Goal: Transaction & Acquisition: Purchase product/service

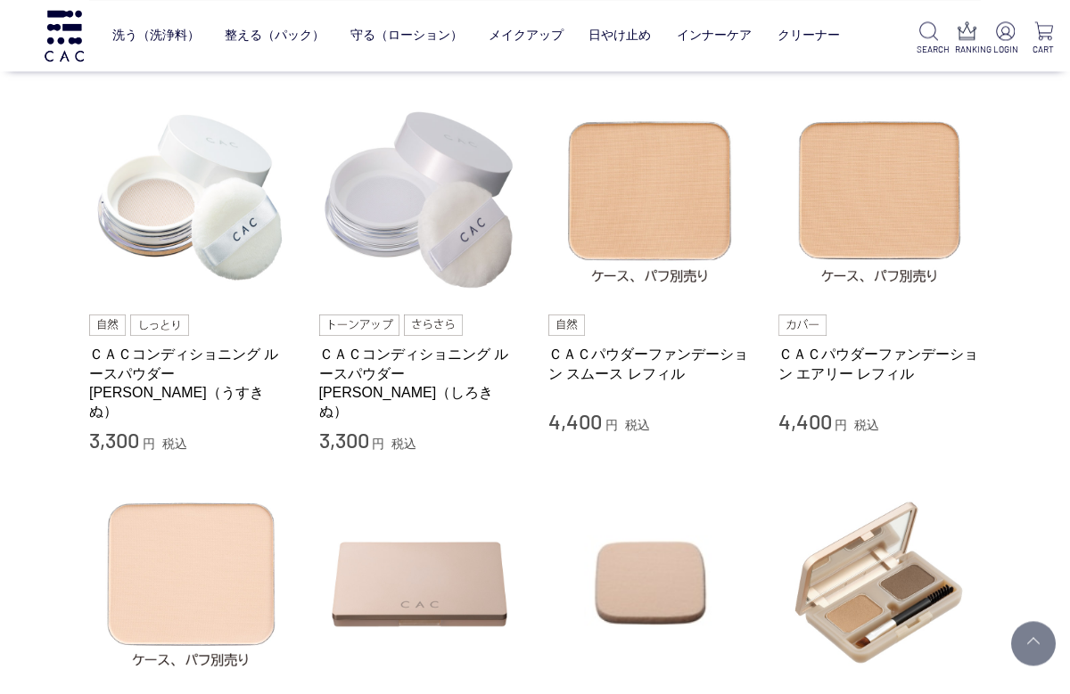
scroll to position [369, 0]
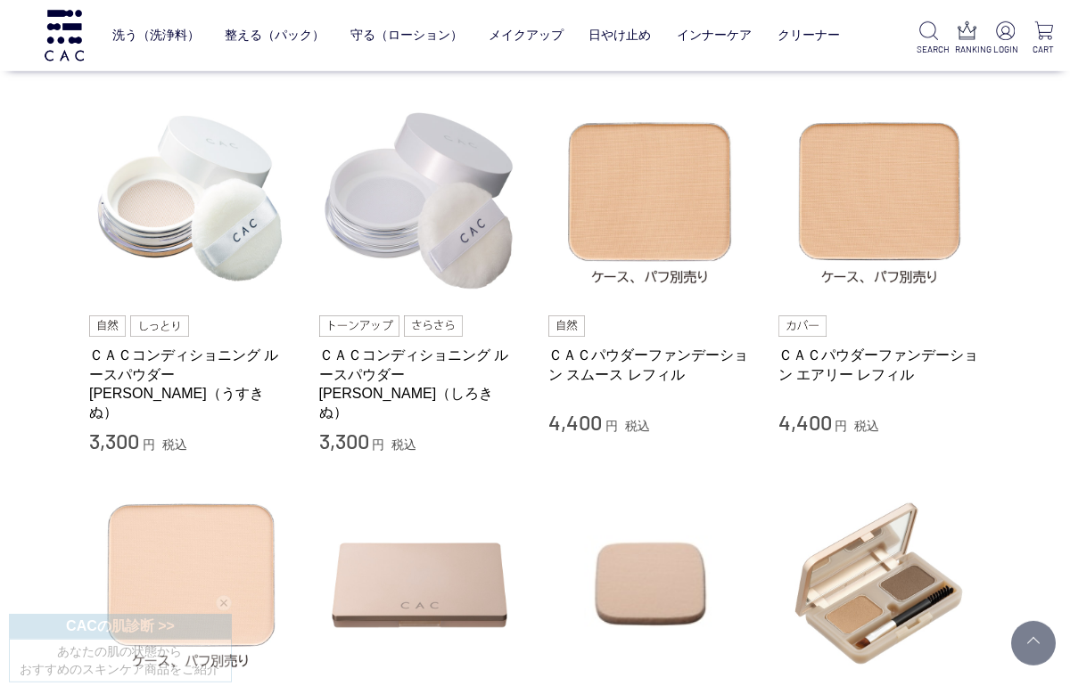
click at [461, 196] on img at bounding box center [420, 200] width 203 height 203
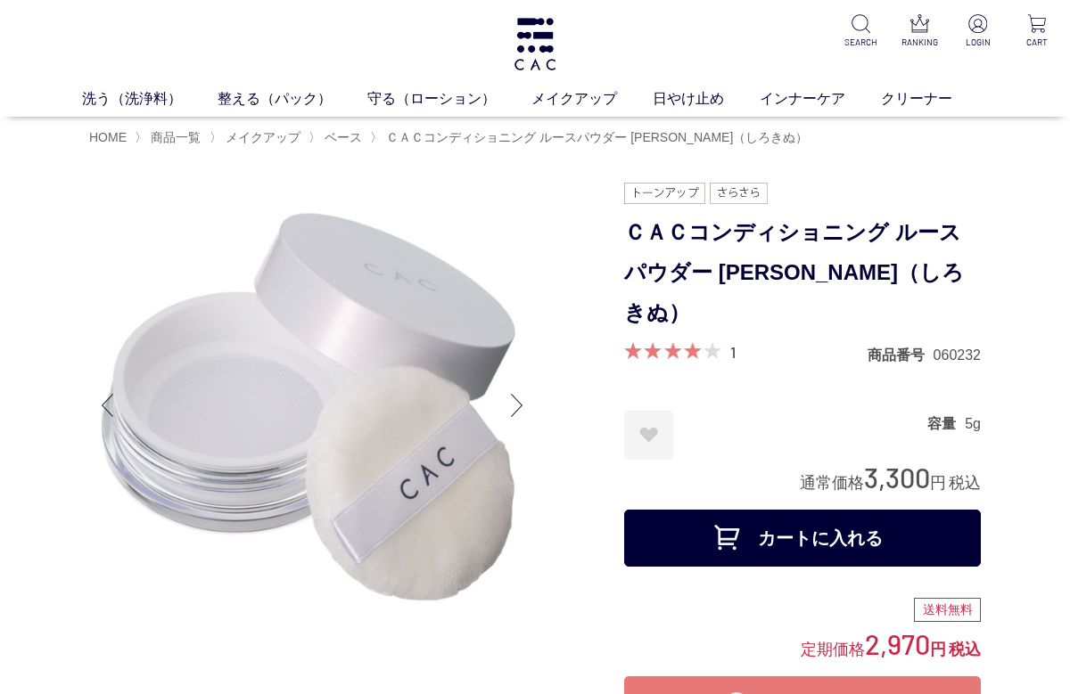
click at [359, 141] on span "ベース" at bounding box center [342, 137] width 37 height 14
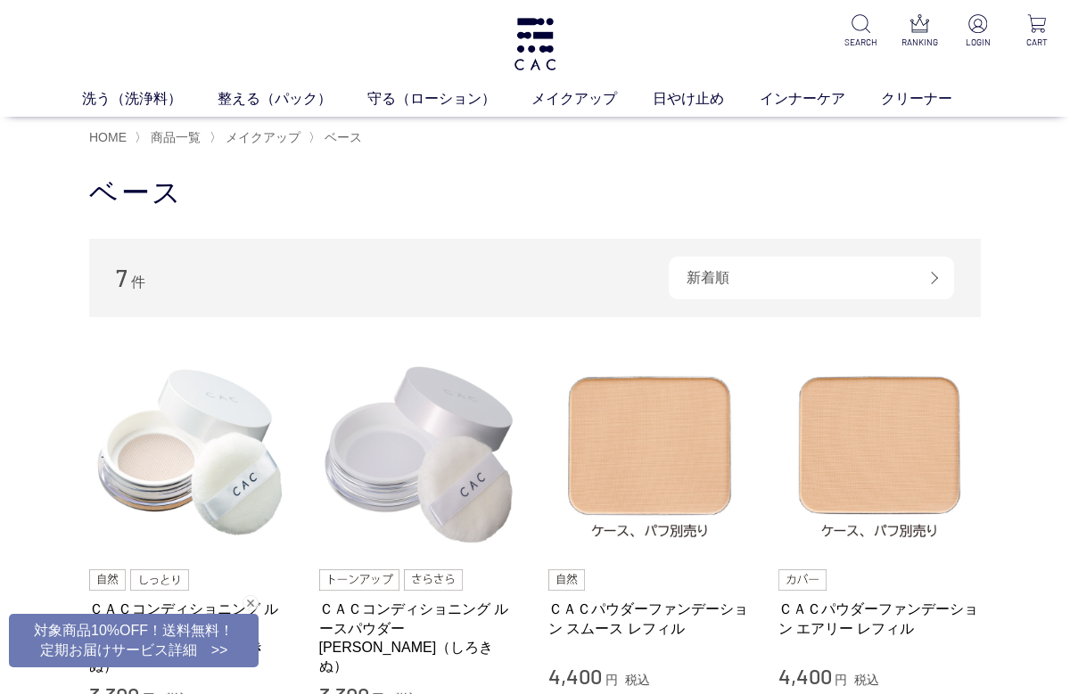
click at [464, 435] on img at bounding box center [420, 454] width 203 height 203
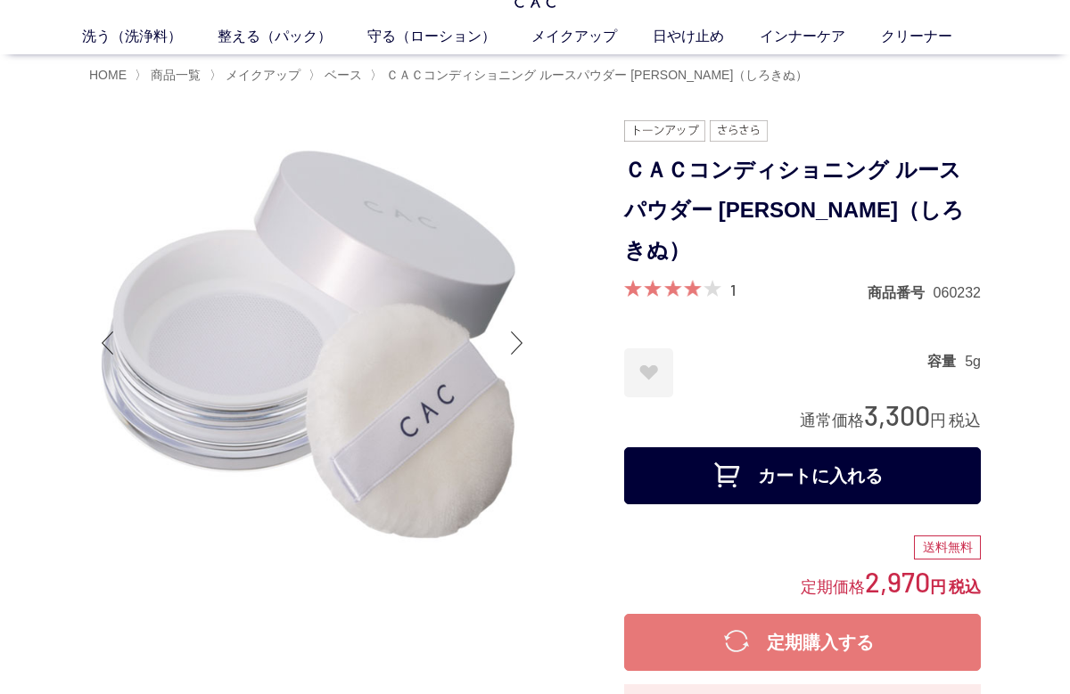
scroll to position [62, 0]
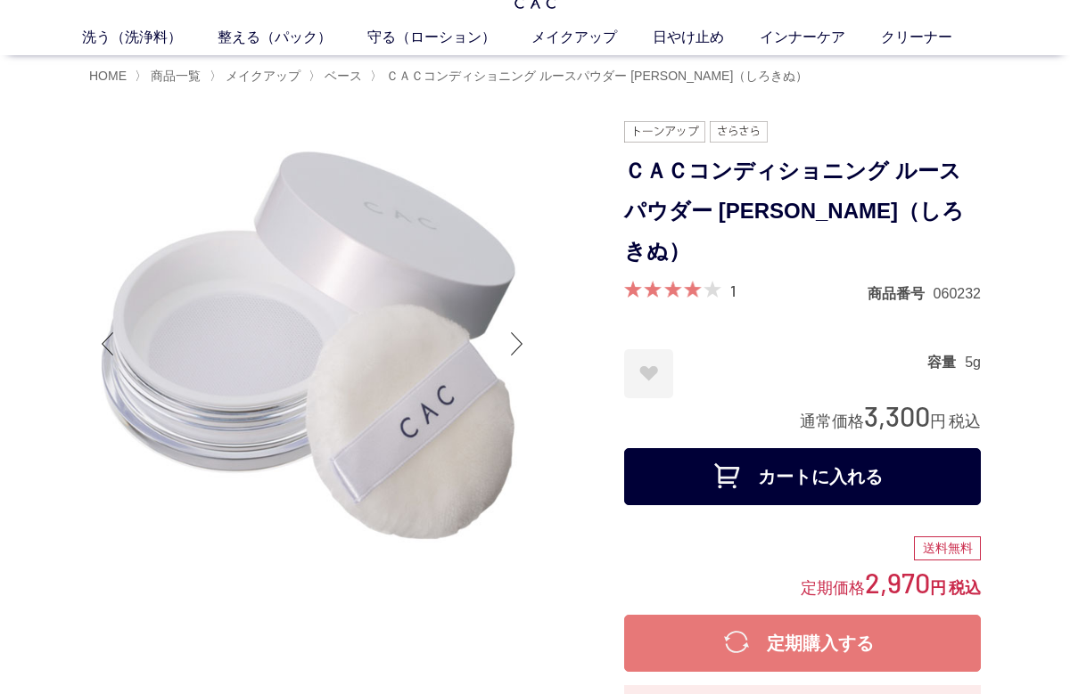
click at [667, 281] on span at bounding box center [663, 289] width 78 height 17
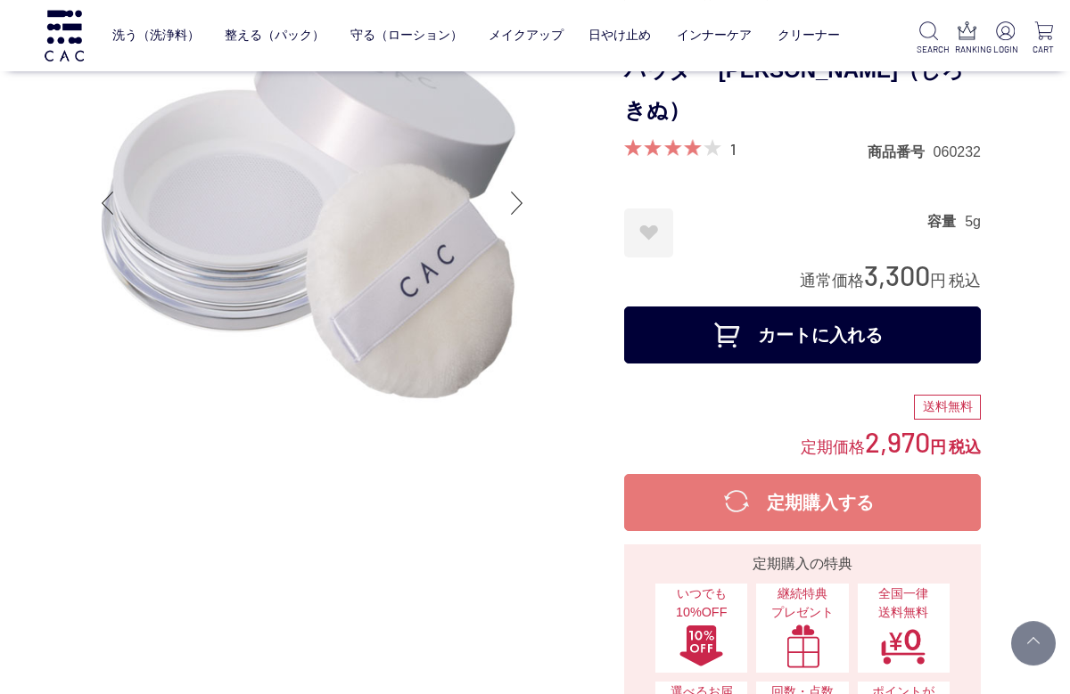
scroll to position [0, 0]
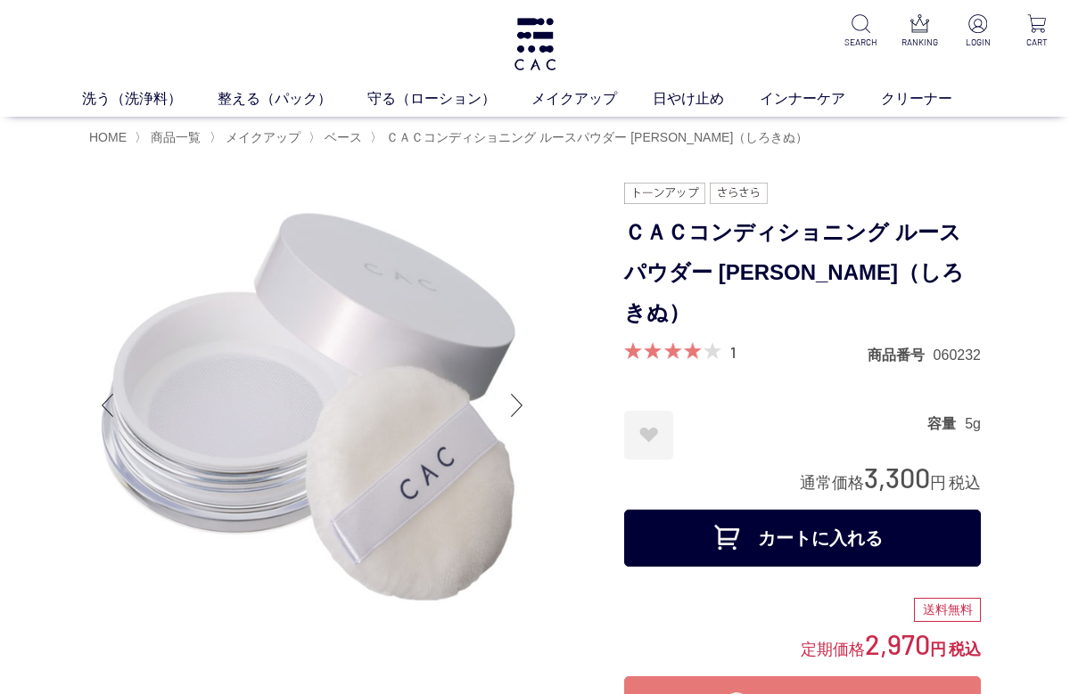
click at [355, 135] on span "ベース" at bounding box center [342, 137] width 37 height 14
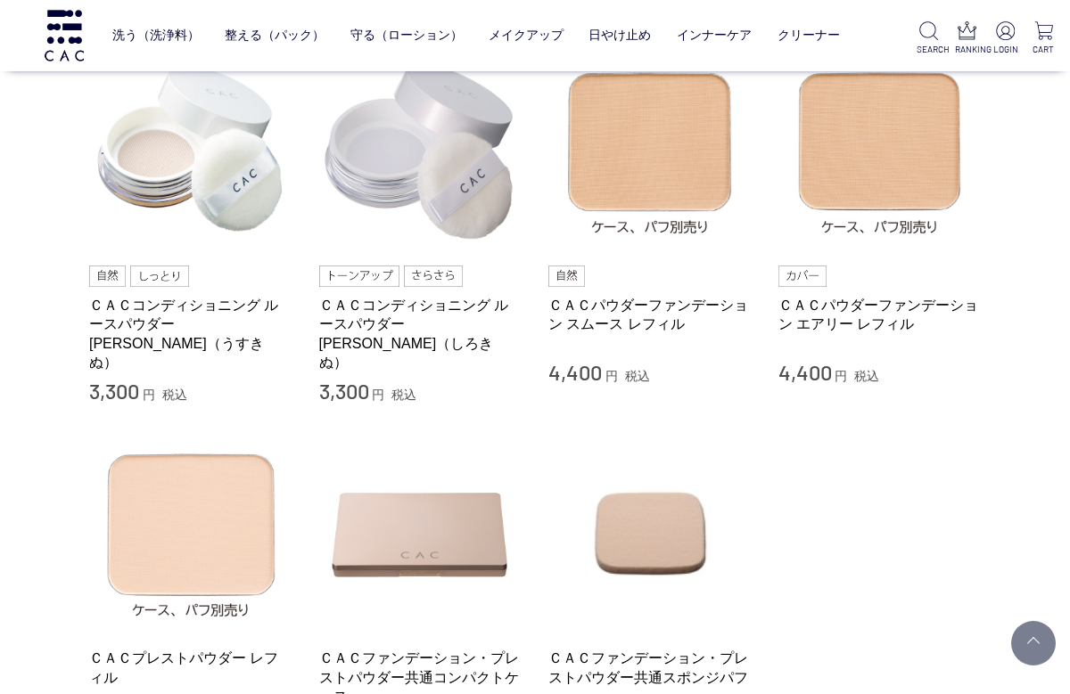
scroll to position [187, 0]
click at [233, 490] on img at bounding box center [190, 533] width 203 height 203
